Goal: Task Accomplishment & Management: Use online tool/utility

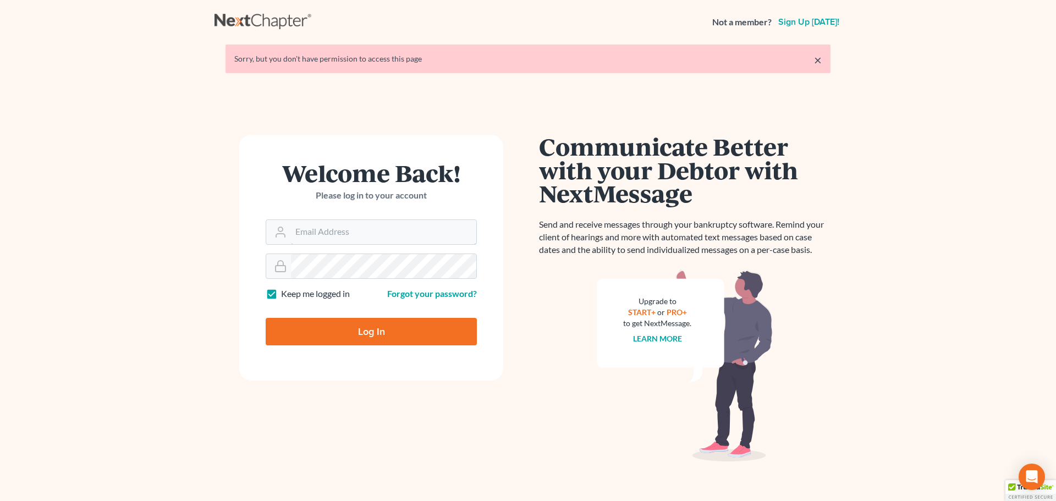
type input "[EMAIL_ADDRESS][DOMAIN_NAME]"
click at [299, 334] on input "Log In" at bounding box center [371, 331] width 211 height 27
type input "Thinking..."
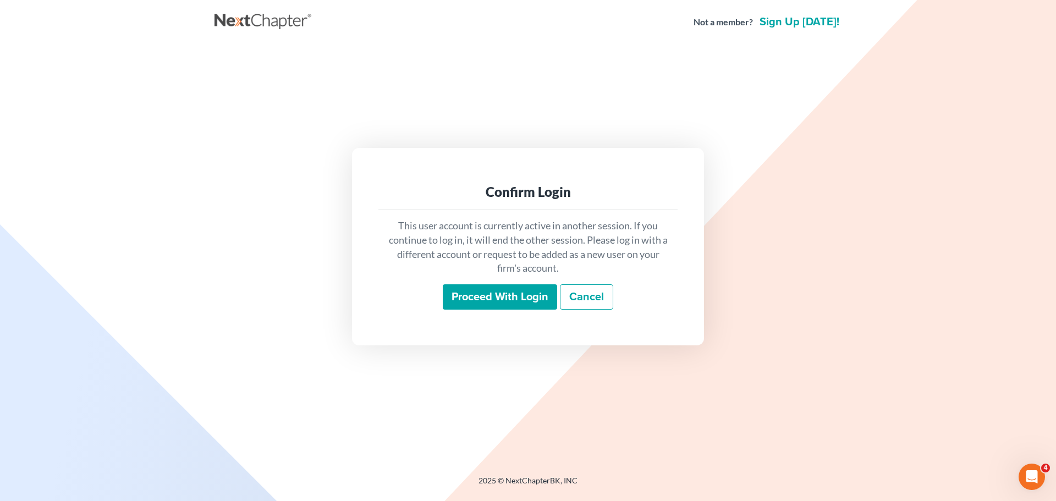
click at [489, 296] on input "Proceed with login" at bounding box center [500, 296] width 114 height 25
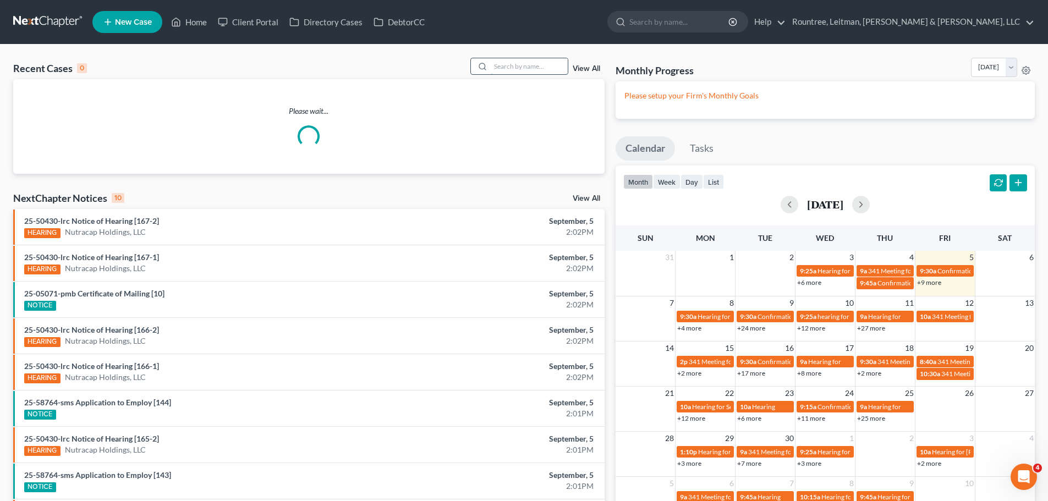
click at [492, 68] on input "search" at bounding box center [529, 66] width 77 height 16
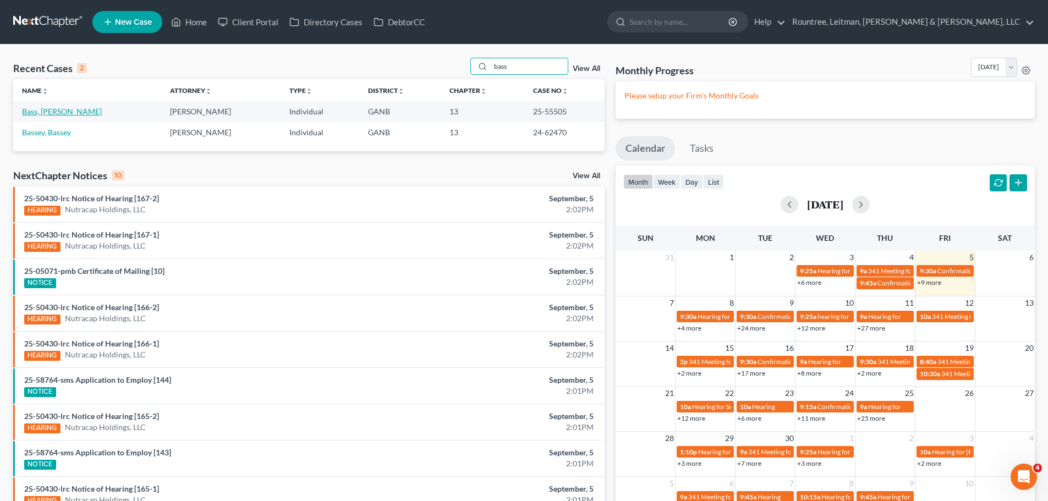
type input "bass"
click at [53, 114] on link "Bass, [PERSON_NAME]" at bounding box center [62, 111] width 80 height 9
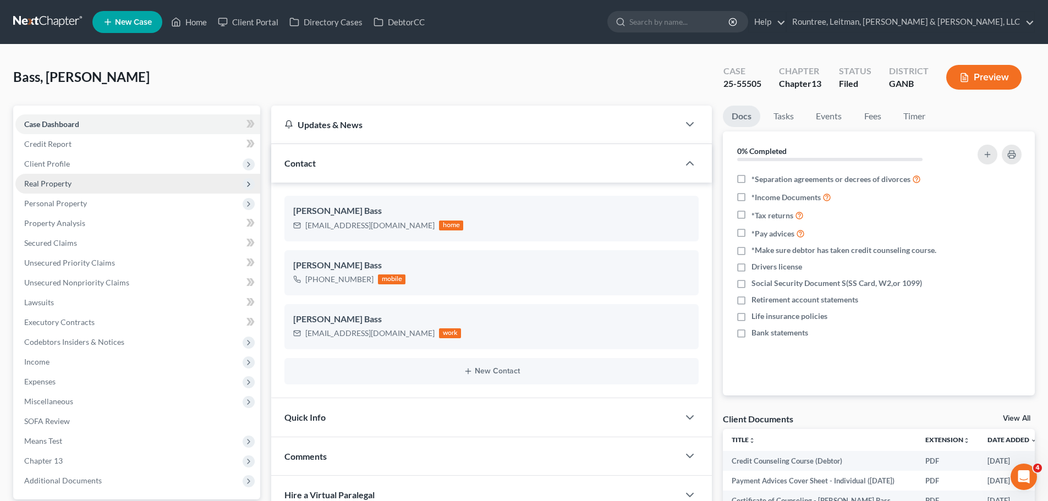
click at [79, 189] on span "Real Property" at bounding box center [137, 184] width 245 height 20
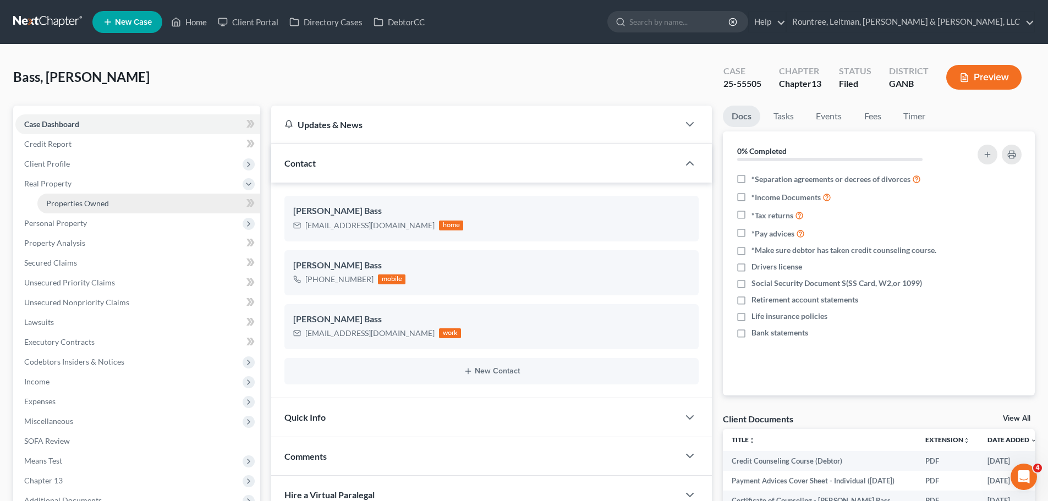
click at [66, 207] on span "Properties Owned" at bounding box center [77, 203] width 63 height 9
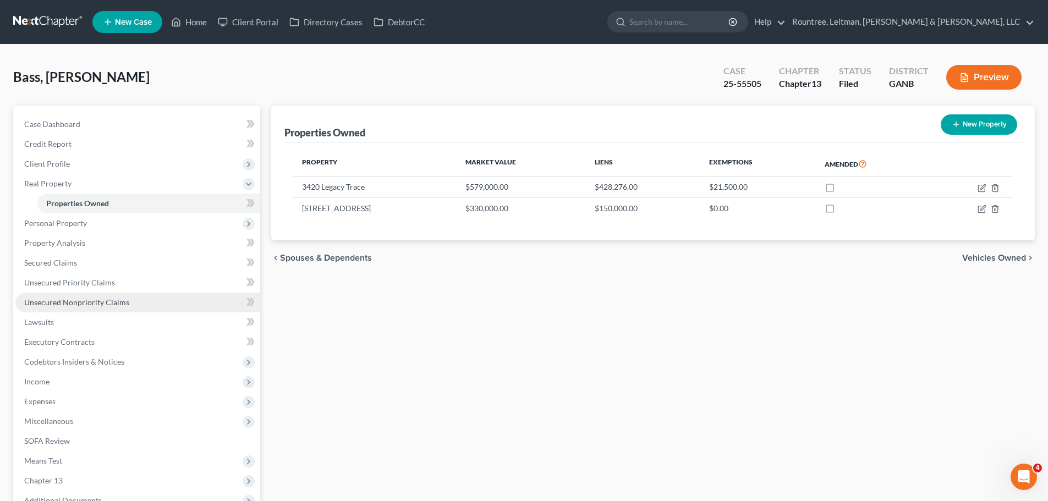
click at [68, 300] on span "Unsecured Nonpriority Claims" at bounding box center [76, 302] width 105 height 9
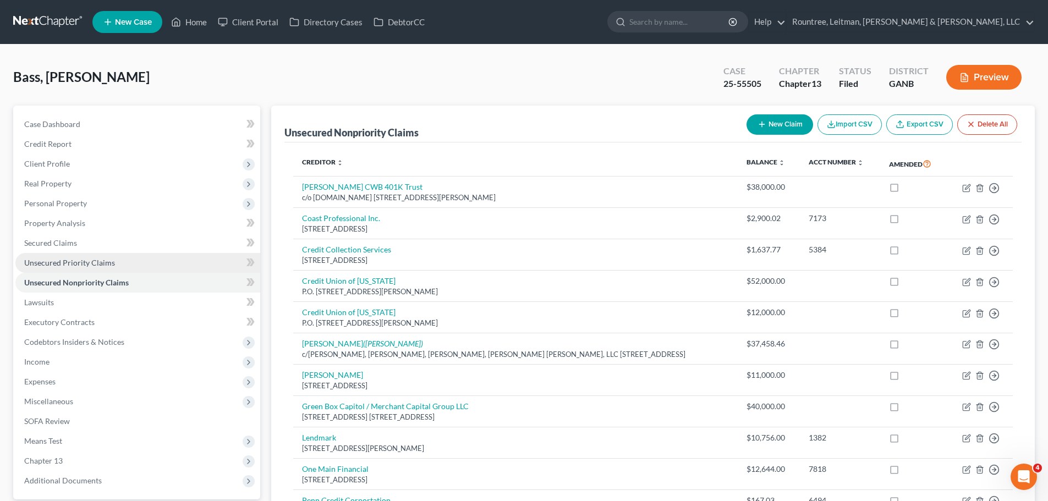
click at [92, 259] on span "Unsecured Priority Claims" at bounding box center [69, 262] width 91 height 9
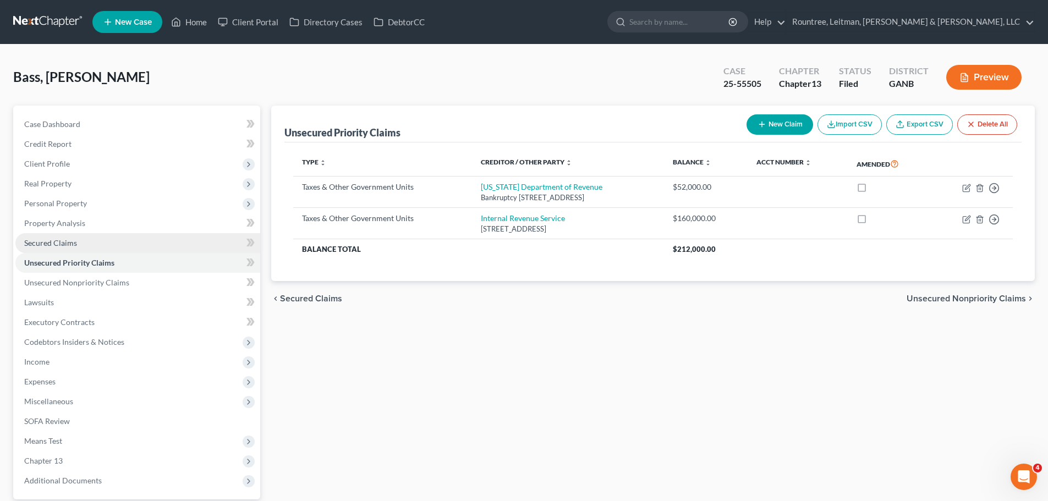
click at [102, 242] on link "Secured Claims" at bounding box center [137, 243] width 245 height 20
